Goal: Communication & Community: Answer question/provide support

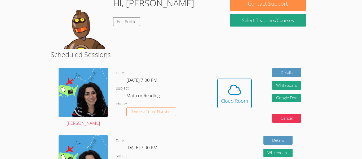
scroll to position [90, 0]
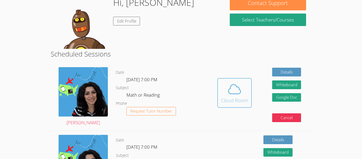
click at [243, 92] on span at bounding box center [234, 89] width 27 height 15
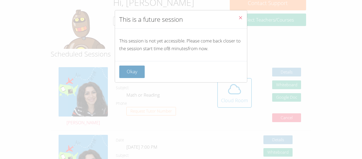
click at [131, 67] on button "Okay" at bounding box center [131, 71] width 25 height 12
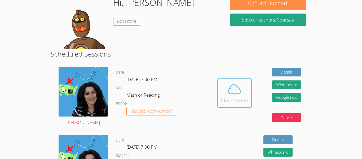
click at [232, 86] on icon at bounding box center [234, 89] width 15 height 15
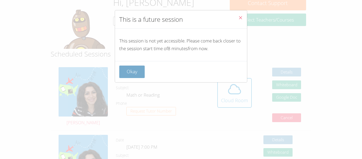
click at [128, 73] on button "Okay" at bounding box center [131, 71] width 25 height 12
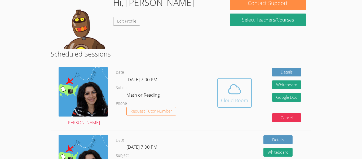
click at [236, 85] on icon at bounding box center [234, 89] width 15 height 15
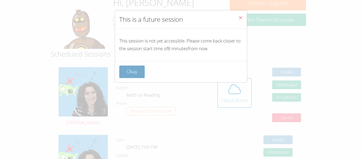
click at [136, 68] on button "Okay" at bounding box center [131, 71] width 25 height 12
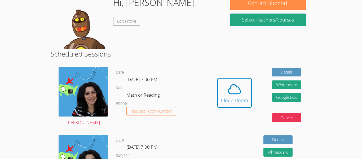
scroll to position [91, 0]
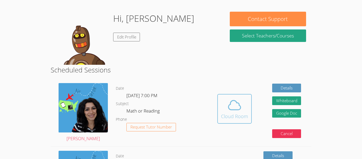
scroll to position [85, 0]
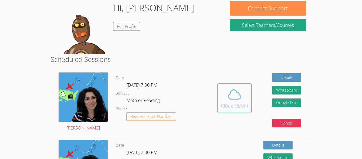
click at [240, 104] on div "Cloud Room" at bounding box center [234, 105] width 27 height 7
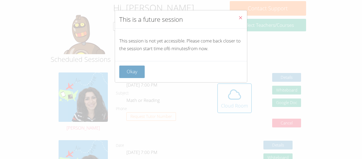
click at [136, 66] on button "Okay" at bounding box center [131, 71] width 25 height 12
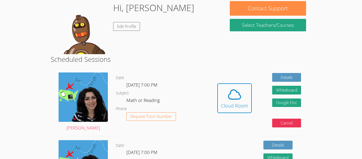
click at [91, 103] on img at bounding box center [83, 96] width 49 height 49
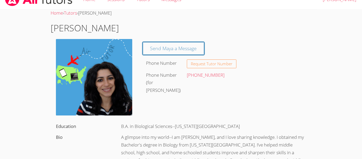
scroll to position [11, 0]
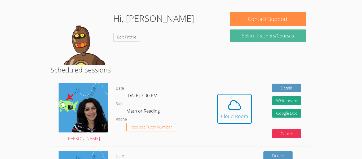
scroll to position [85, 0]
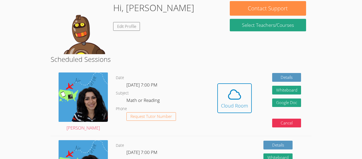
click at [233, 82] on div "Hidden Cloud Room Details Whiteboard Hidden Google Doc Cancel" at bounding box center [259, 101] width 104 height 67
click at [220, 111] on button "Cloud Room" at bounding box center [234, 98] width 34 height 30
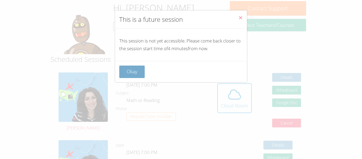
click at [129, 67] on button "Okay" at bounding box center [131, 71] width 25 height 12
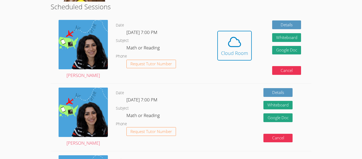
scroll to position [127, 0]
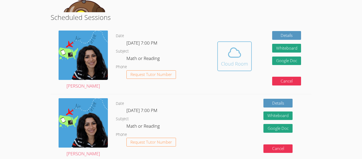
click at [231, 53] on icon at bounding box center [234, 52] width 15 height 15
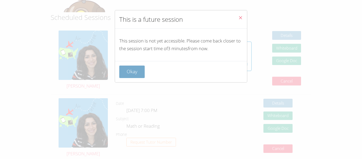
click at [131, 70] on button "Okay" at bounding box center [131, 71] width 25 height 12
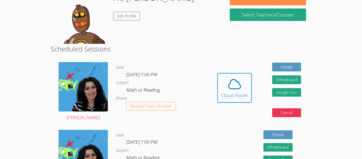
scroll to position [95, 0]
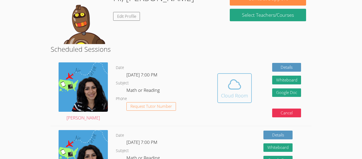
click at [241, 82] on icon at bounding box center [234, 84] width 15 height 15
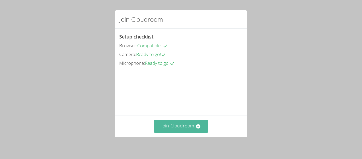
click at [188, 125] on button "Join Cloudroom" at bounding box center [181, 126] width 54 height 13
click at [156, 121] on button "Join Cloudroom" at bounding box center [181, 126] width 54 height 13
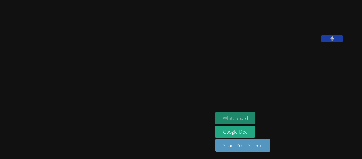
click at [254, 116] on button "Whiteboard" at bounding box center [235, 118] width 40 height 12
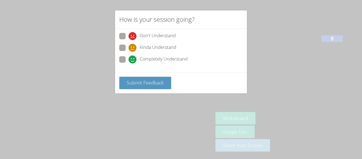
click at [129, 63] on span at bounding box center [129, 63] width 0 height 0
click at [129, 56] on input "Completely Understand" at bounding box center [131, 58] width 5 height 5
radio input "true"
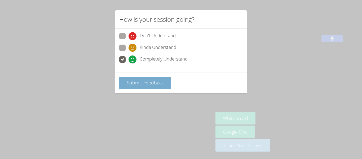
click at [131, 82] on span "Submit Feedback" at bounding box center [145, 82] width 37 height 6
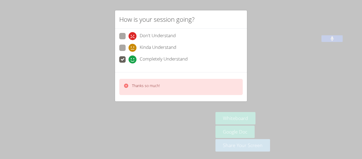
click at [127, 86] on icon at bounding box center [126, 85] width 4 height 4
